Goal: Find specific page/section: Locate item on page

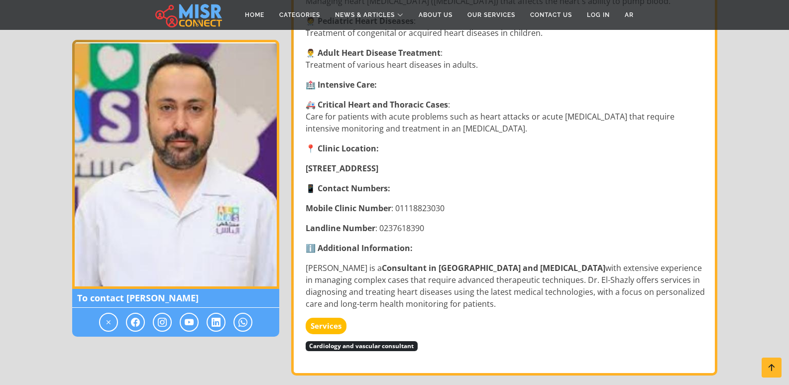
scroll to position [1193, 0]
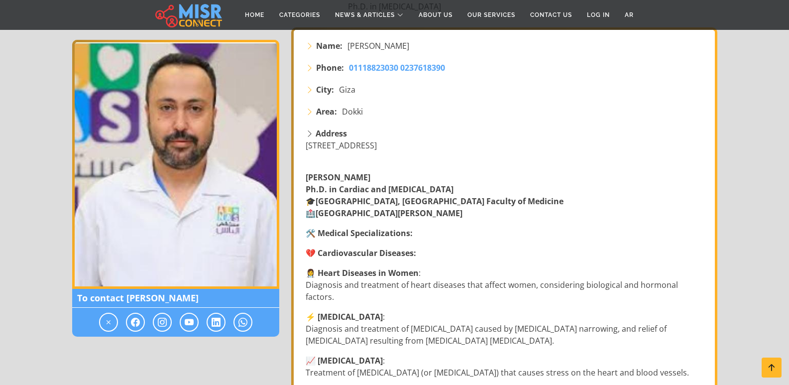
scroll to position [162, 0]
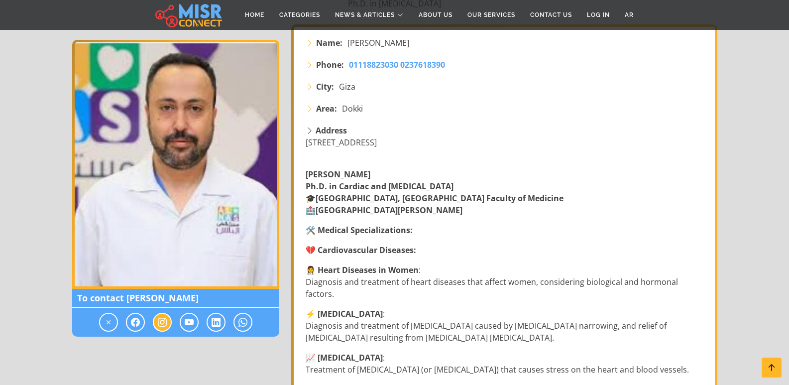
click at [165, 321] on icon at bounding box center [162, 322] width 9 height 12
click at [245, 321] on icon at bounding box center [242, 322] width 9 height 12
click at [238, 328] on span at bounding box center [242, 322] width 19 height 19
click at [138, 324] on icon at bounding box center [135, 322] width 9 height 12
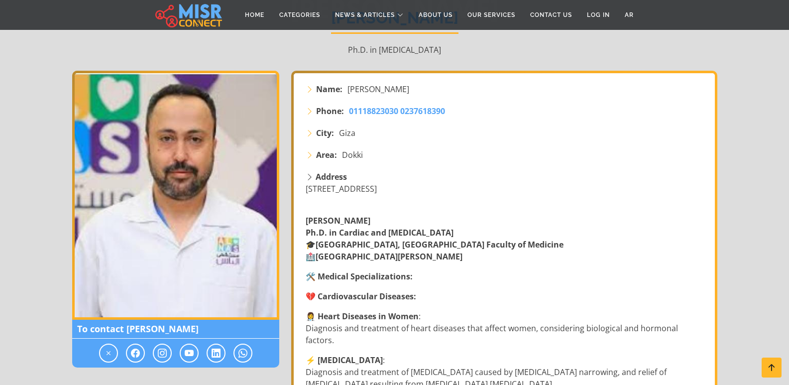
scroll to position [110, 0]
